Goal: Information Seeking & Learning: Learn about a topic

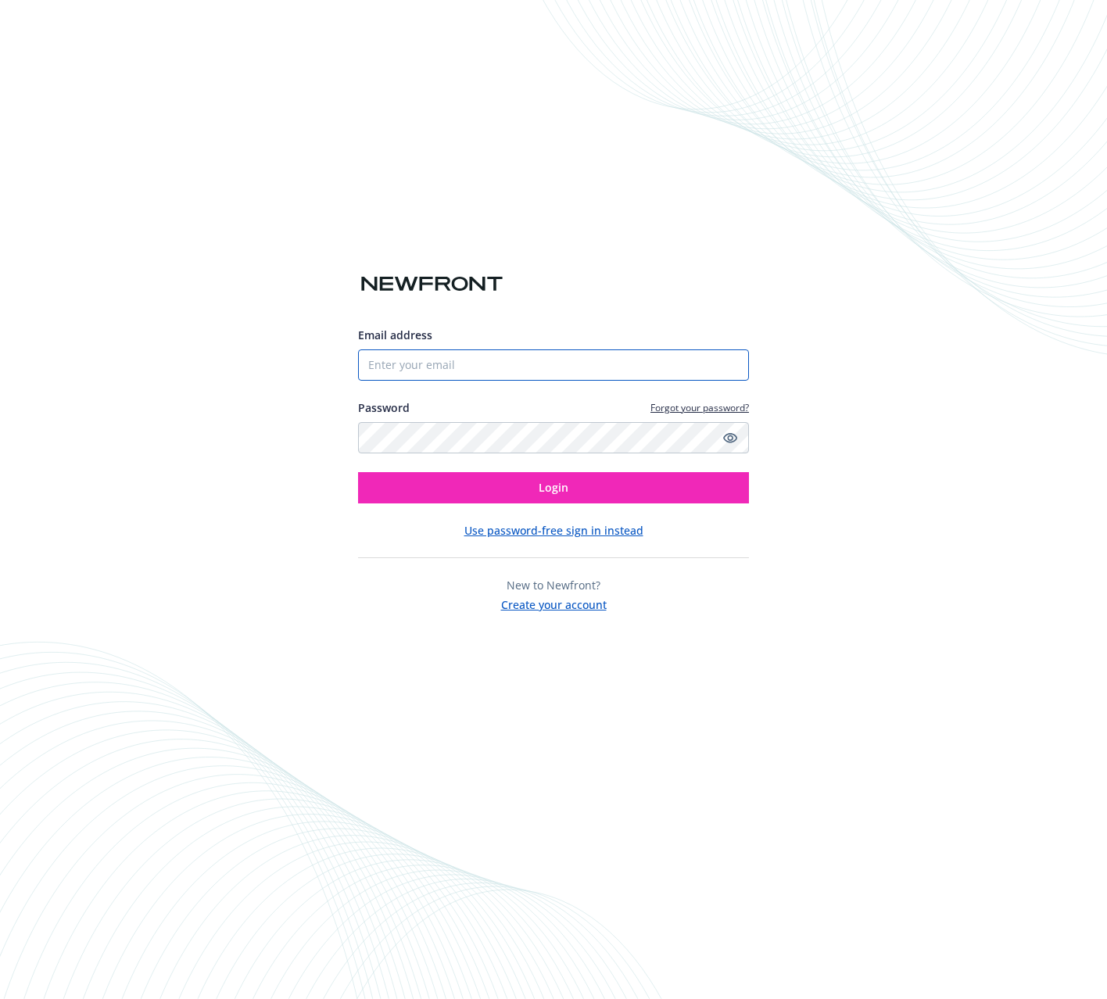
click at [588, 357] on input "Email address" at bounding box center [553, 364] width 391 height 31
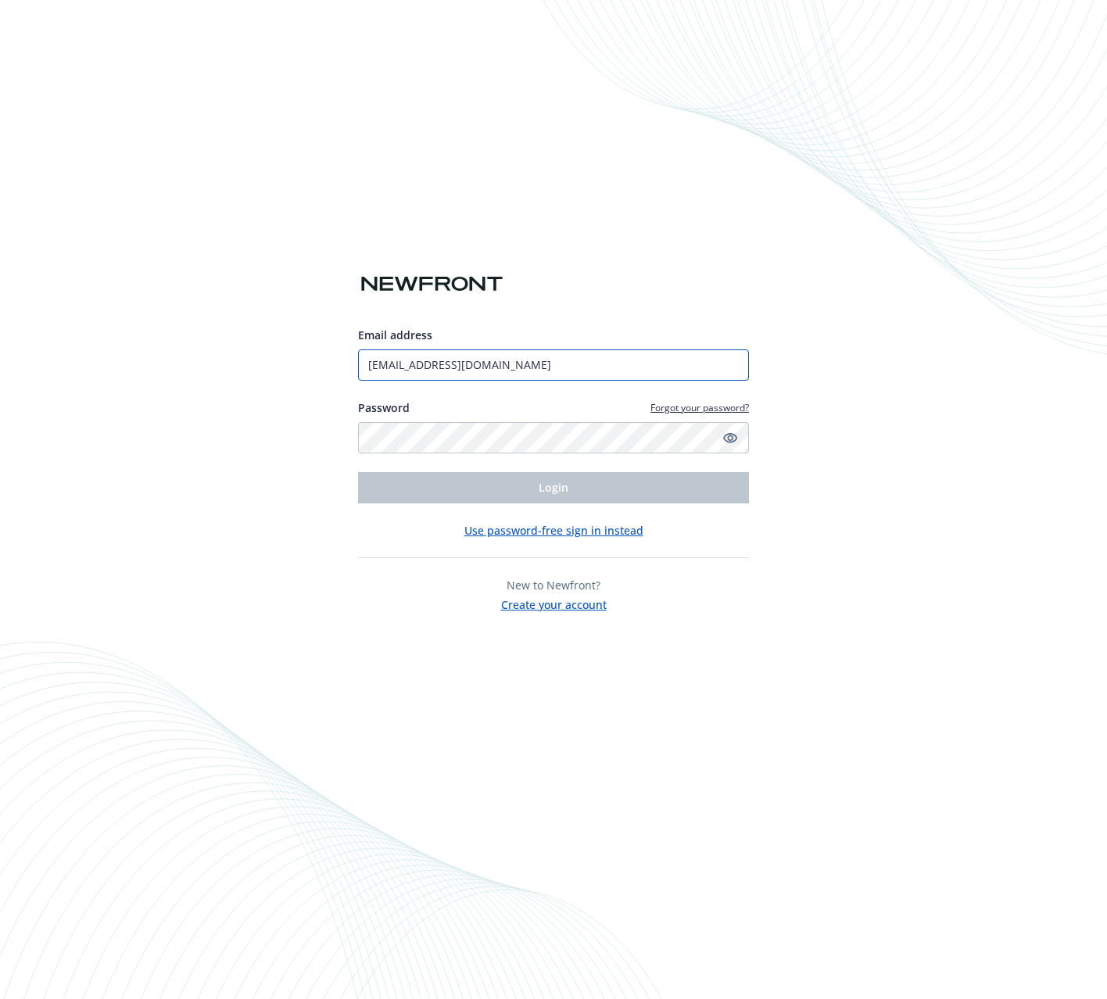
type input "[EMAIL_ADDRESS][DOMAIN_NAME]"
click at [0, 998] on com-1password-button at bounding box center [0, 999] width 0 height 0
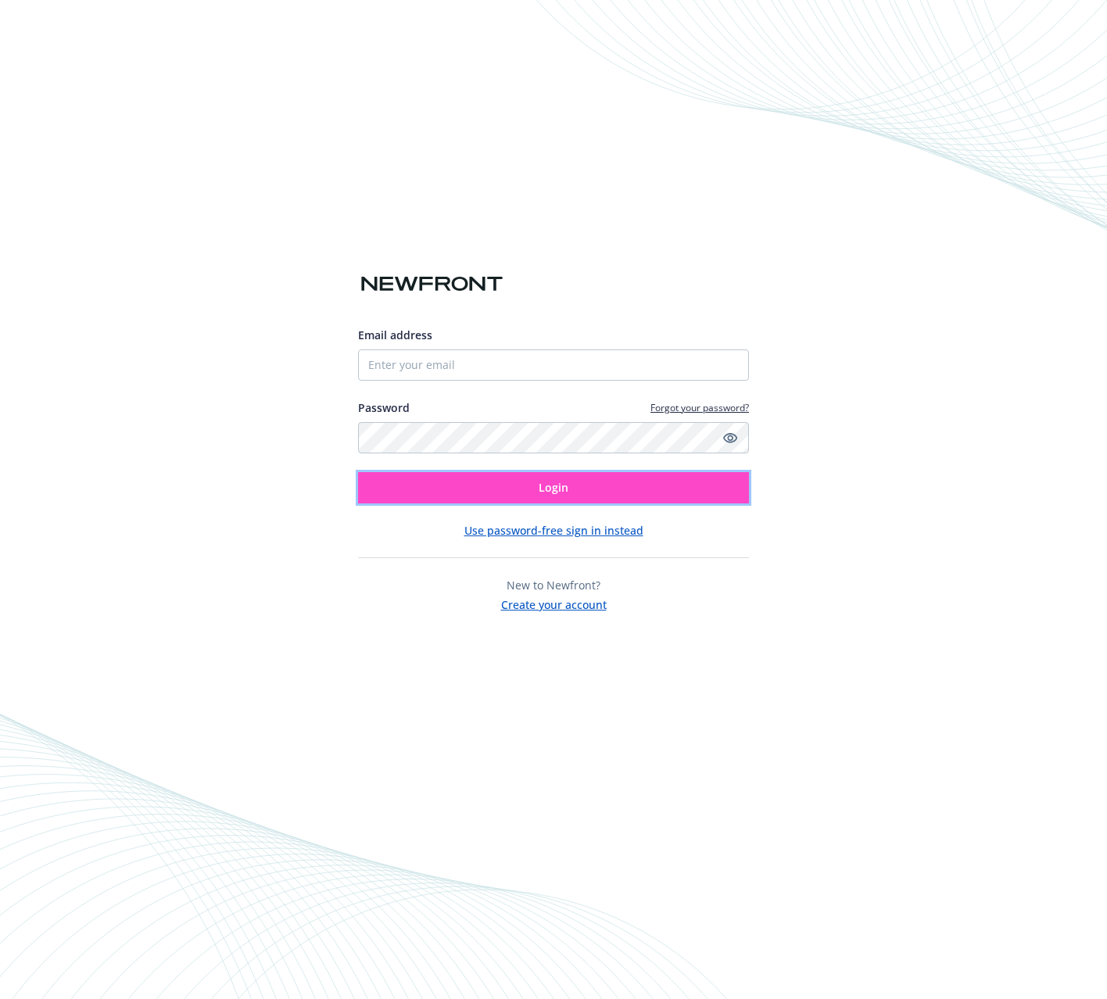
click at [586, 495] on button "Login" at bounding box center [553, 487] width 391 height 31
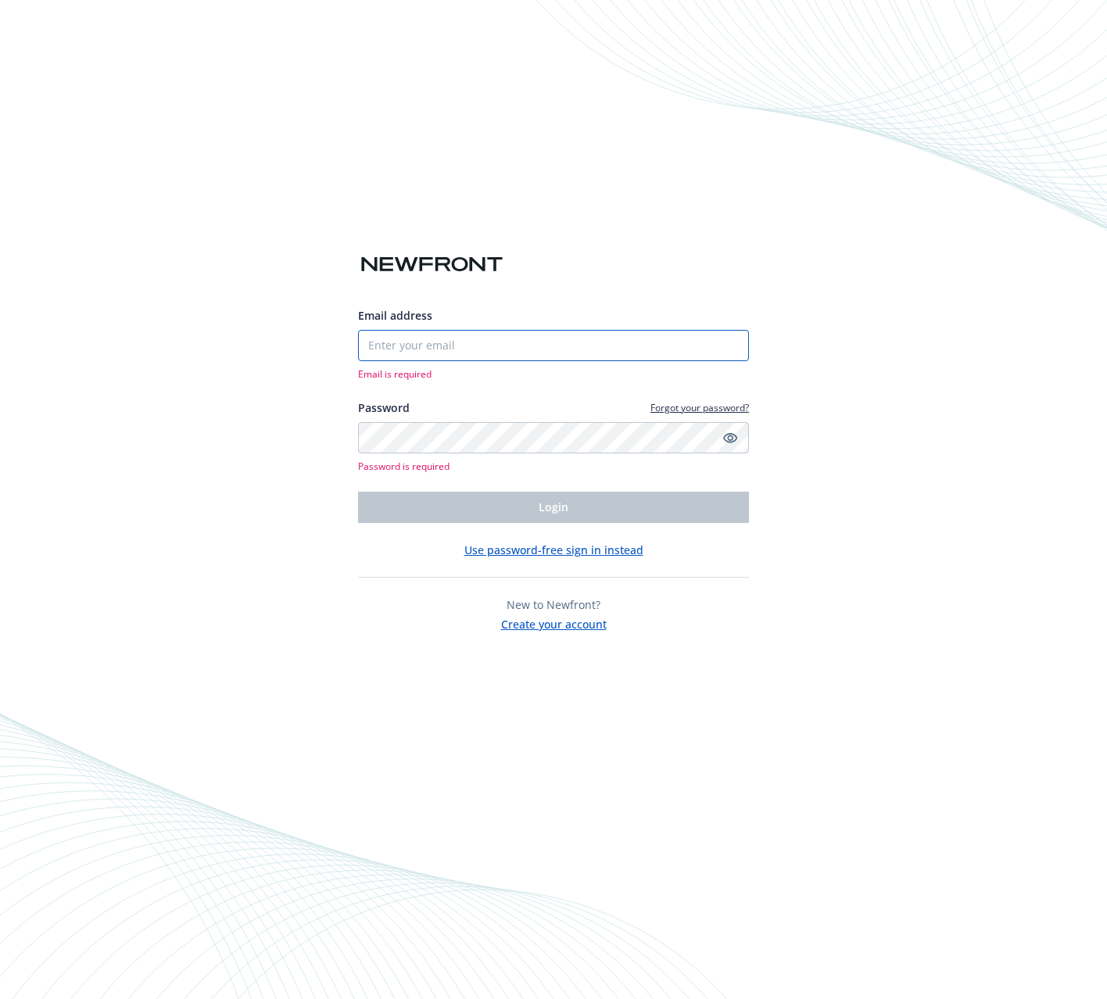
click at [488, 335] on input "Email address" at bounding box center [553, 345] width 391 height 31
type input "[EMAIL_ADDRESS][DOMAIN_NAME]"
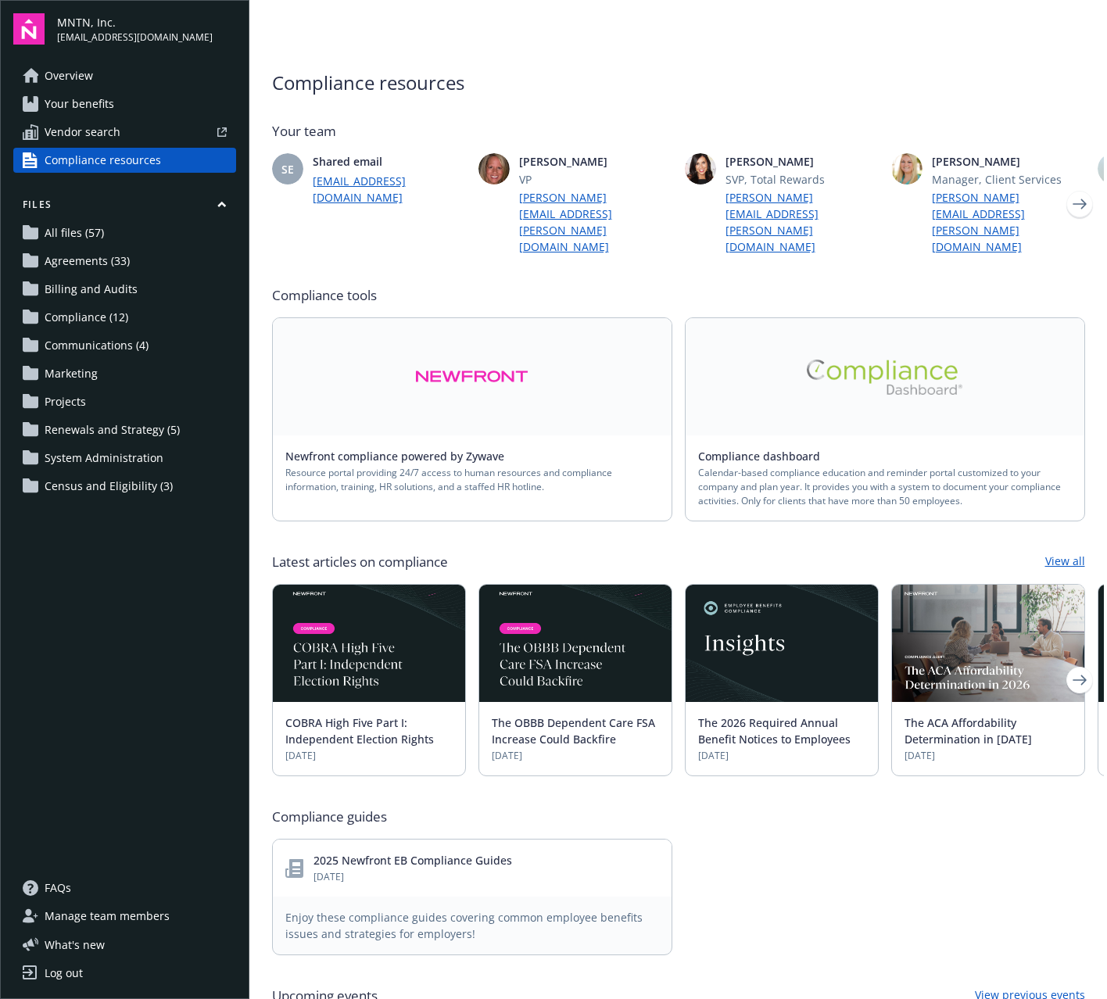
click at [554, 375] on link at bounding box center [472, 376] width 399 height 117
click at [872, 359] on img at bounding box center [885, 376] width 156 height 35
click at [519, 359] on img at bounding box center [471, 377] width 113 height 36
drag, startPoint x: 891, startPoint y: 405, endPoint x: 877, endPoint y: 405, distance: 14.1
click at [882, 435] on div "Compliance dashboard Calendar-based compliance education and reminder portal cu…" at bounding box center [884, 477] width 399 height 85
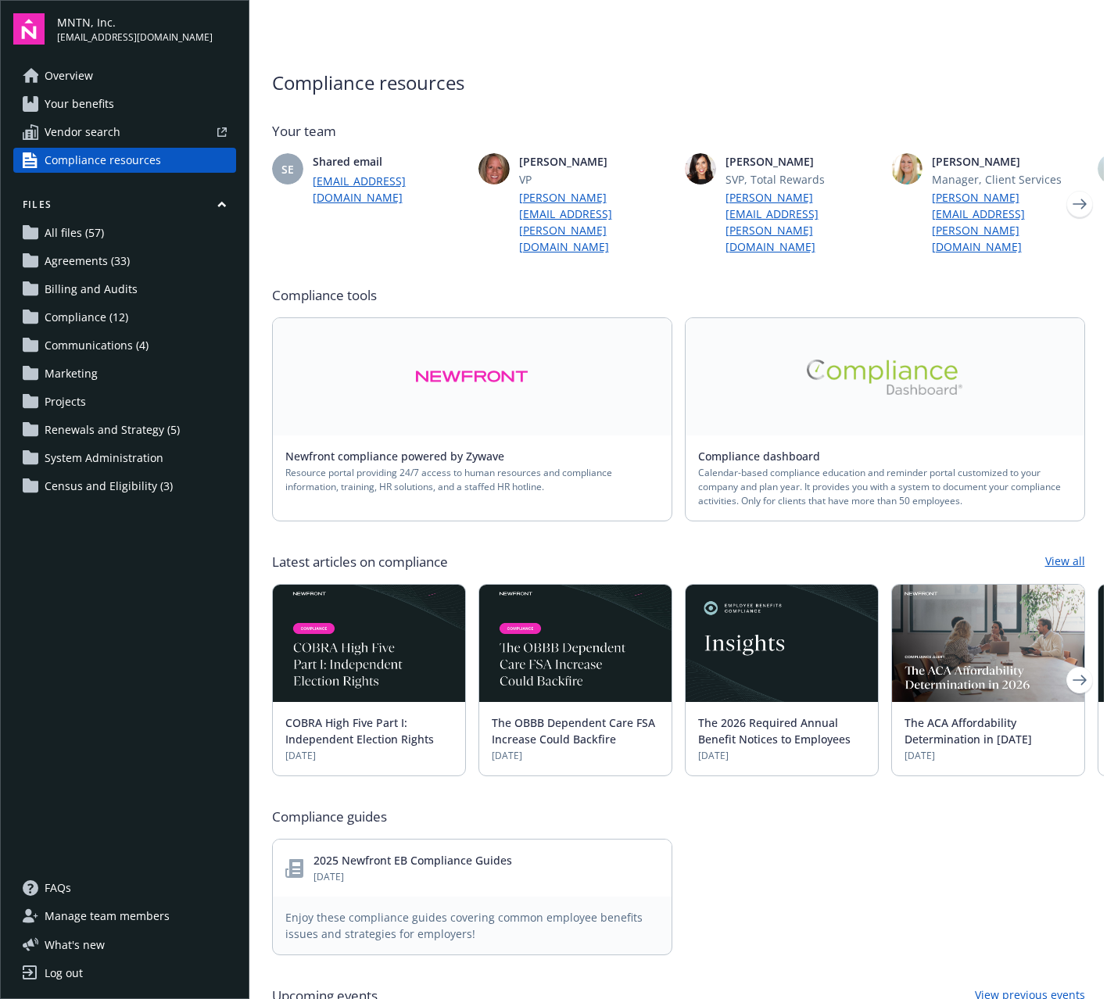
click at [803, 347] on link at bounding box center [884, 376] width 399 height 117
click at [1064, 553] on link "View all" at bounding box center [1065, 562] width 40 height 19
